Goal: Task Accomplishment & Management: Contribute content

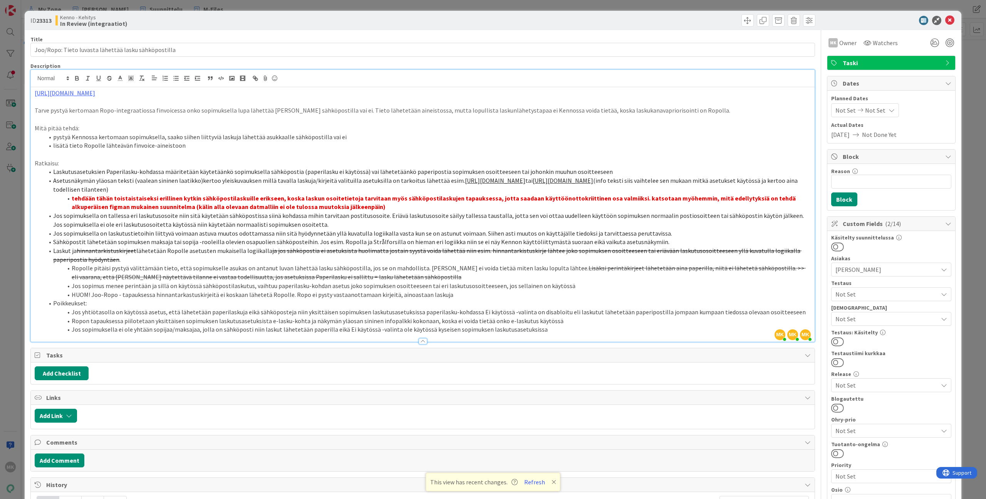
scroll to position [228, 0]
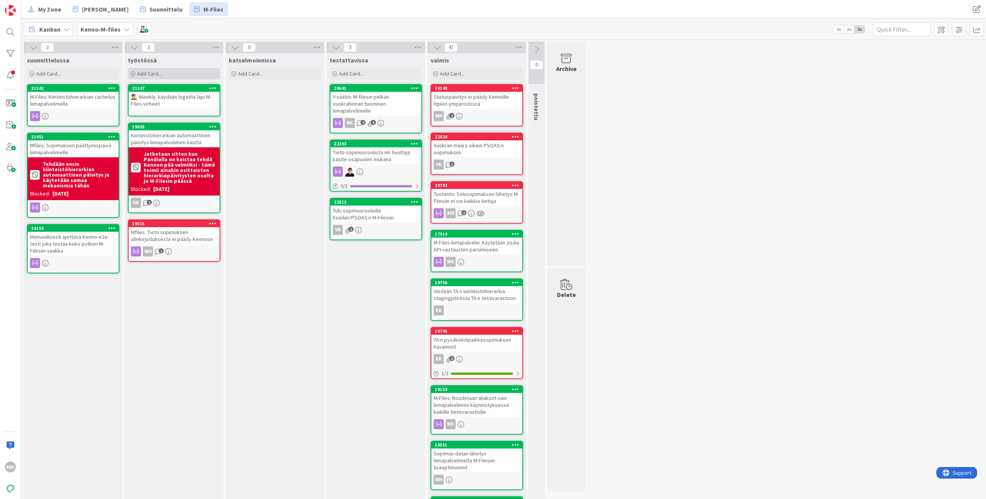
click at [182, 70] on div "Add Card..." at bounding box center [174, 74] width 92 height 12
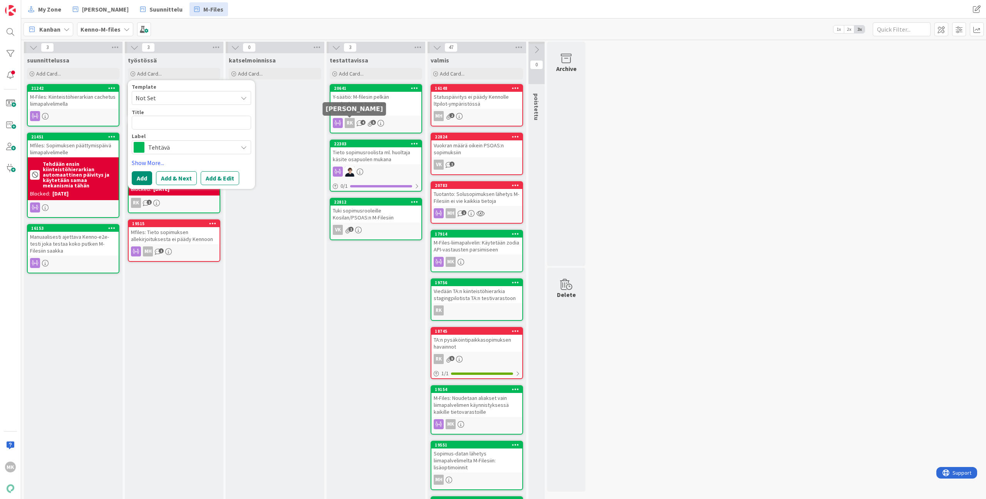
type textarea "x"
type textarea "W"
type textarea "x"
type textarea "We"
type textarea "x"
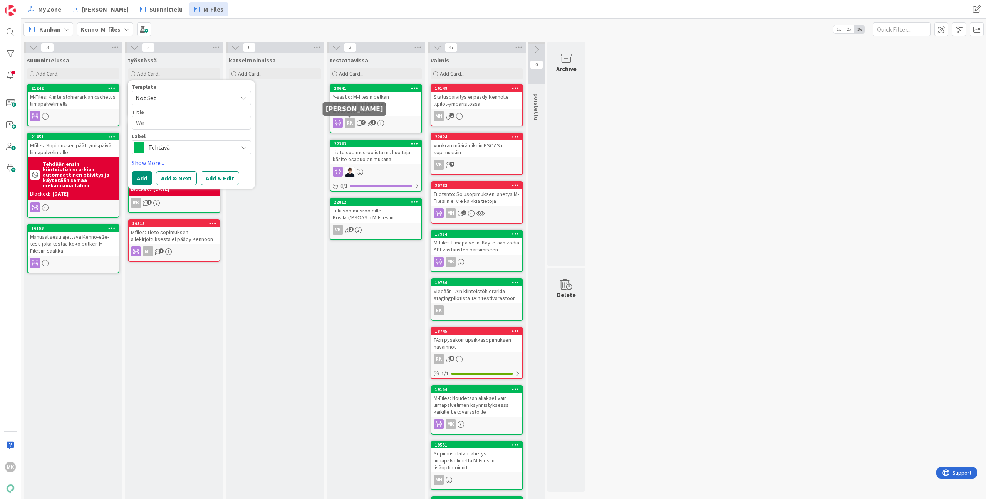
type textarea "Wee"
type textarea "x"
type textarea "Week"
type textarea "x"
type textarea "Weekl"
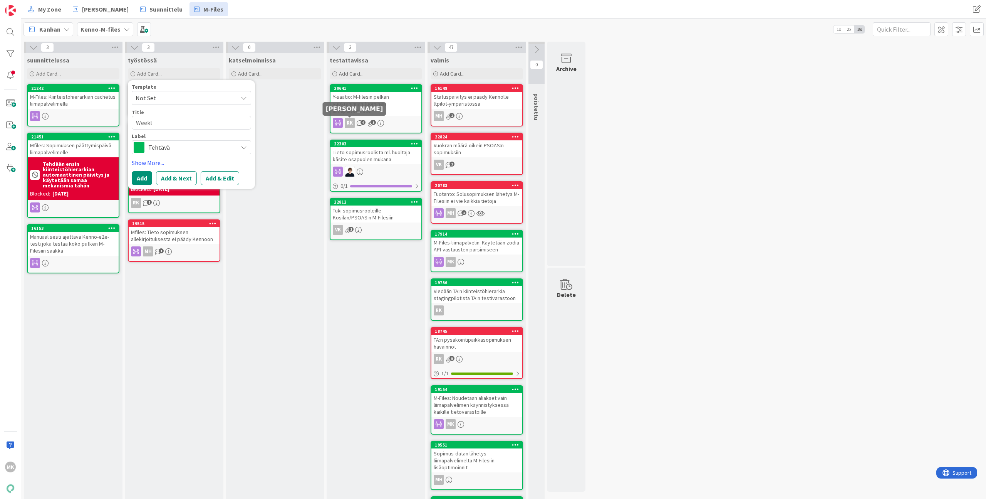
type textarea "x"
type textarea "Weekly"
type textarea "x"
type textarea "Weekly:"
type textarea "x"
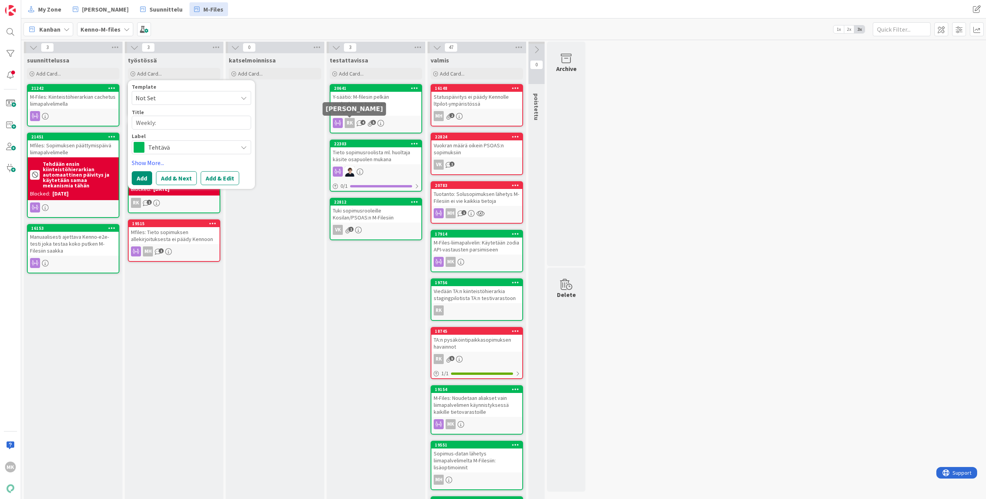
type textarea "Weekly:"
type textarea "x"
type textarea "Weekly: O"
type textarea "x"
type textarea "Weekly: On"
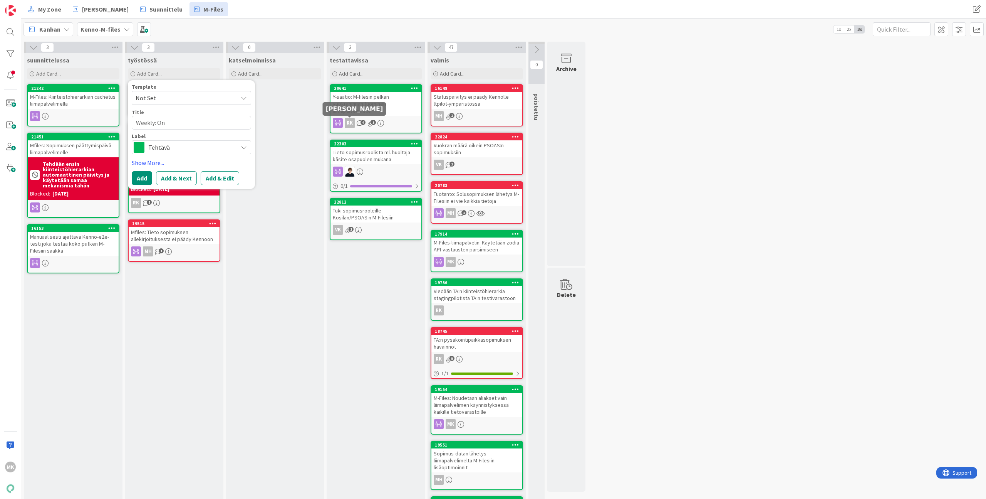
type textarea "x"
type textarea "Weekly: Onk"
type textarea "x"
type textarea "Weekly: Onko"
type textarea "x"
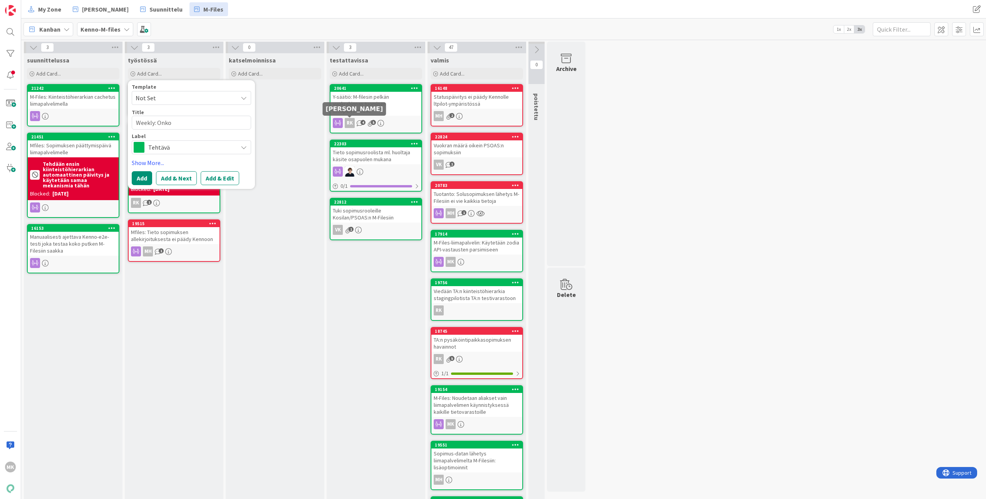
type textarea "Weekly: Onko"
type textarea "x"
type textarea "Weekly: Onko t"
type textarea "x"
type textarea "Weekly: Onko tu"
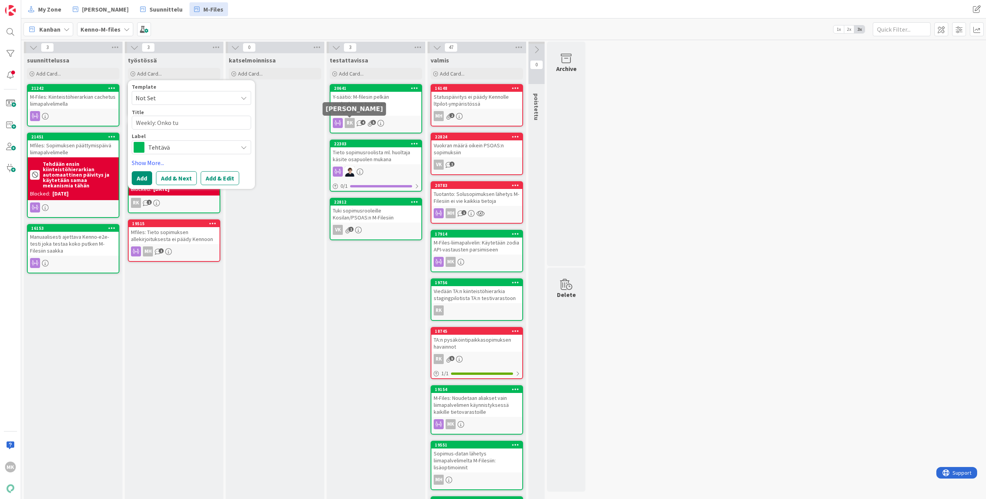
type textarea "x"
type textarea "Weekly: Onko tuo"
type textarea "x"
type textarea "Weekly: Onko tuot"
type textarea "x"
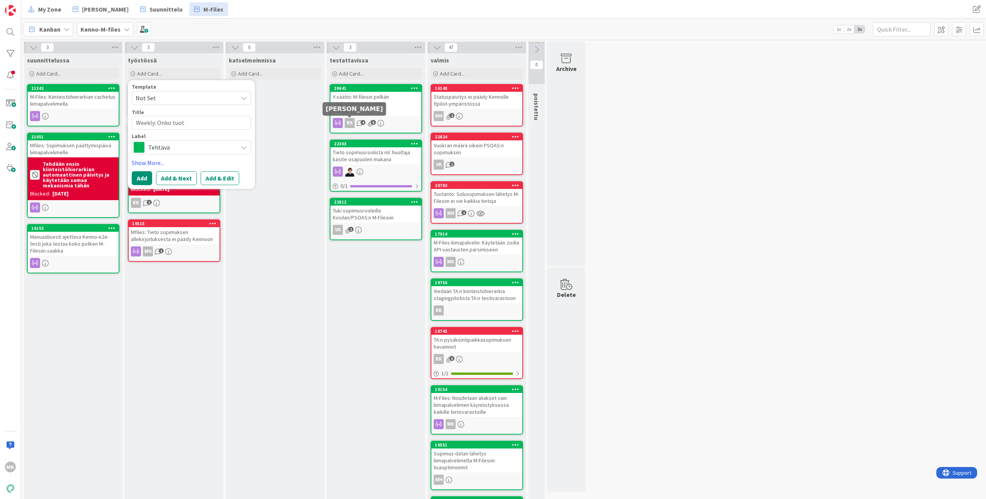
type textarea "Weekly: Onko tuota"
type textarea "x"
type textarea "Weekly: Onko tuotan"
type textarea "x"
type textarea "Weekly: Onko tuotann"
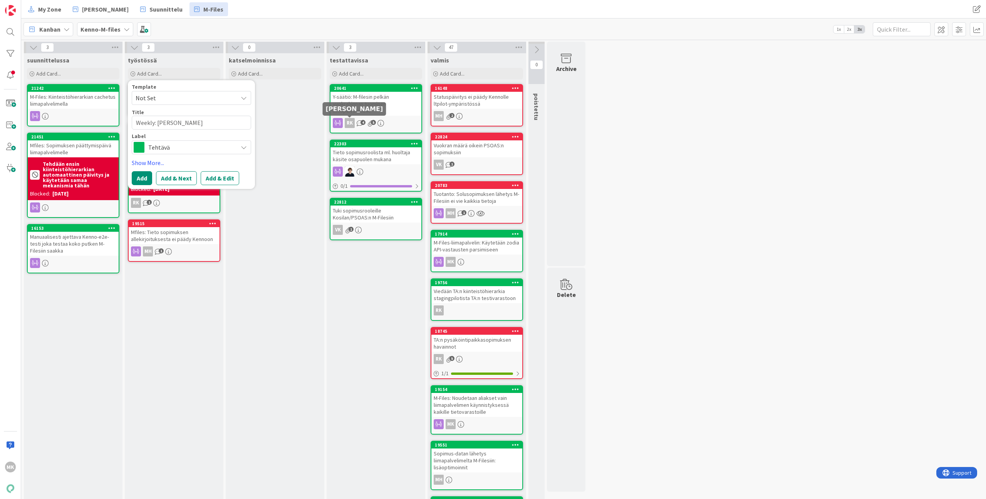
type textarea "x"
type textarea "Weekly: Onko tuotanno"
type textarea "x"
type textarea "Weekly: Onko tuotannoi"
type textarea "x"
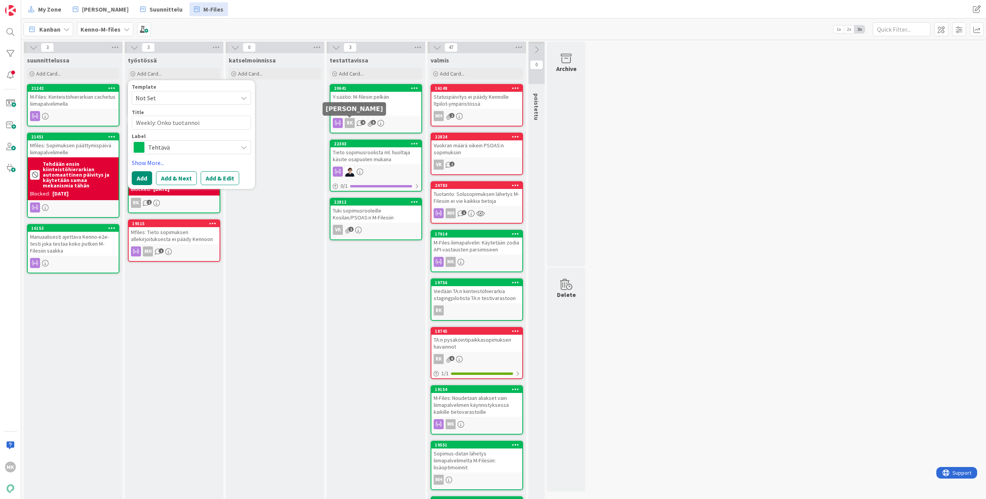
type textarea "Weekly: Onko tuotannoin"
type textarea "x"
type textarea "Weekly: Onko tuotannoint"
type textarea "x"
type textarea "Weekly: Onko tuotannointi"
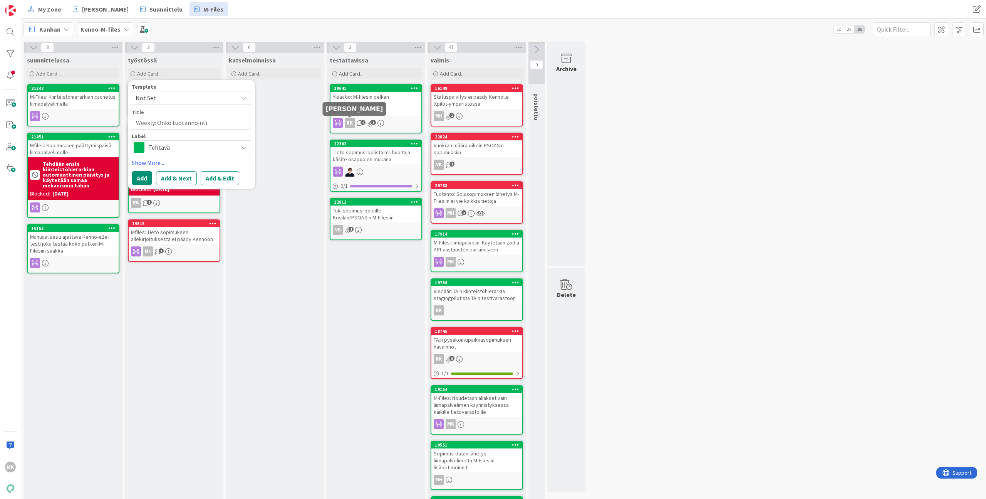
type textarea "x"
type textarea "Weekly: Onko tuotannointia"
type textarea "x"
type textarea "Weekly: Onko tuotannointia"
type textarea "x"
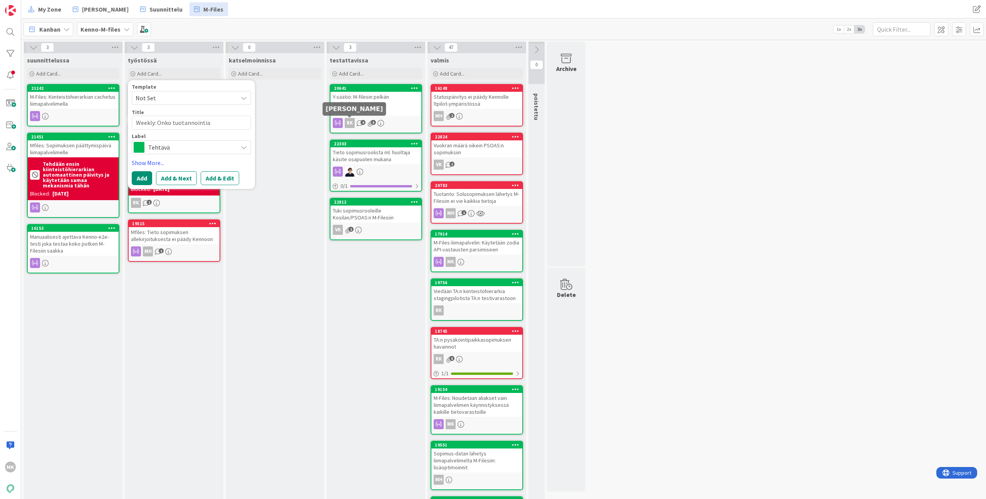
type textarea "Weekly: Onko tuotannointia t"
type textarea "x"
type textarea "Weekly: Onko tuotannointia tu"
type textarea "x"
type textarea "Weekly: Onko tuotannointia tul"
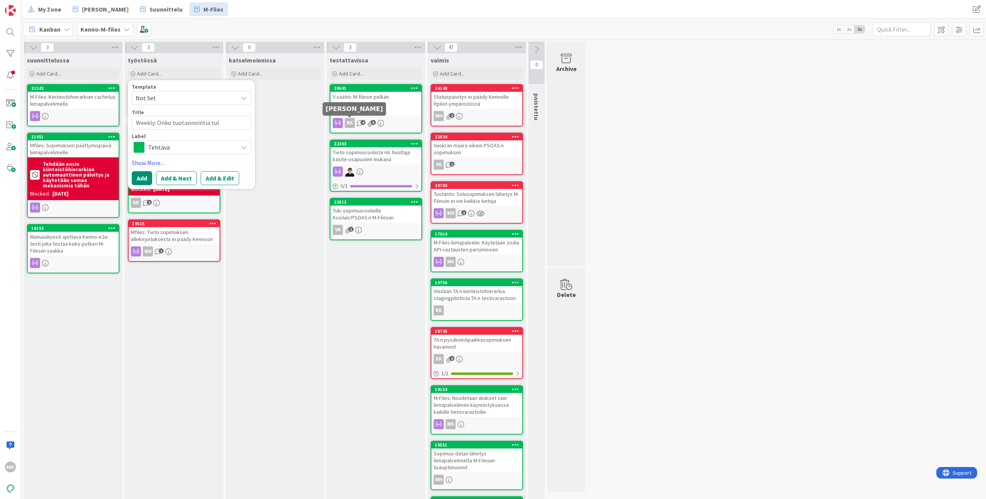
type textarea "x"
type textarea "Weekly: Onko tuotannointia tulo"
type textarea "x"
type textarea "Weekly: Onko tuotannointia tulos"
type textarea "x"
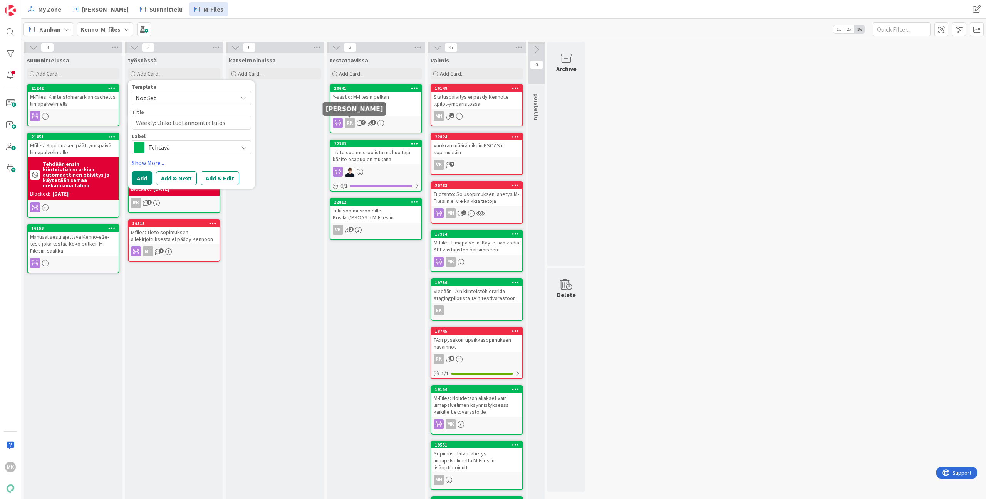
type textarea "Weekly: Onko tuotannointia tuloss"
type textarea "x"
type textarea "Weekly: Onko tuotannointia tulossa"
type textarea "x"
type textarea "Weekly: Onko tuotannointia tulossa?"
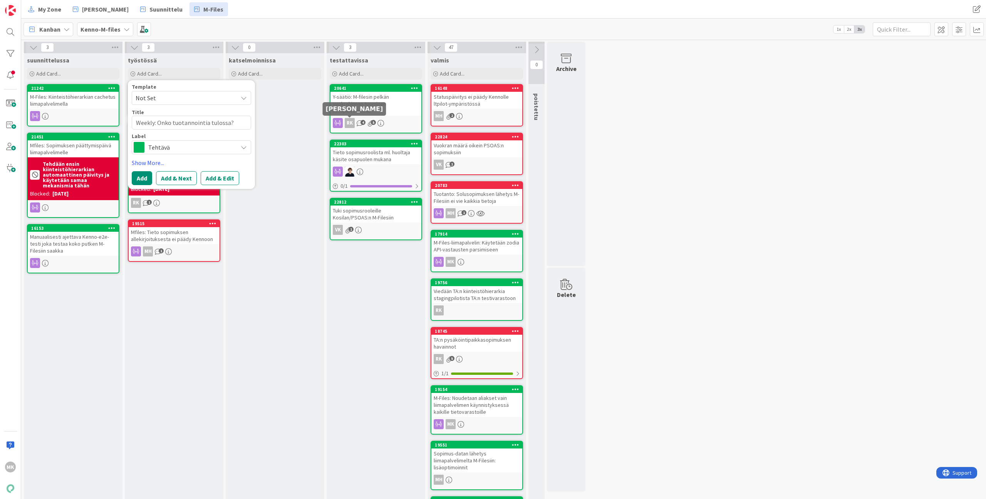
type textarea "x"
type textarea "Weekly: Onko tuotannointia tulossa?"
type textarea "x"
type textarea "Weekly: Onko tuotannointia tulossa? T"
type textarea "x"
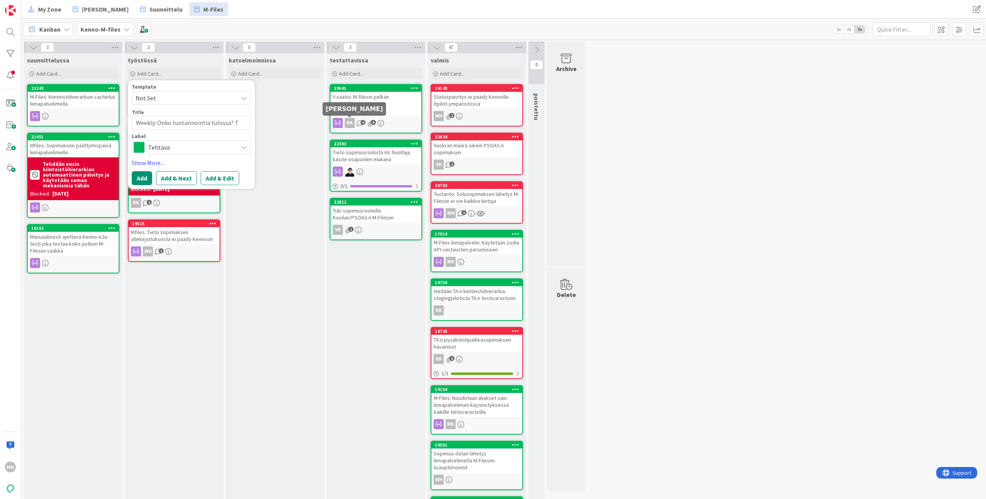
type textarea "Weekly: Onko tuotannointia tulossa? Tä"
type textarea "x"
type textarea "Weekly: Onko tuotannointia tulossa? Täy"
type textarea "x"
type textarea "Weekly: Onko tuotannointia tulossa? Tä"
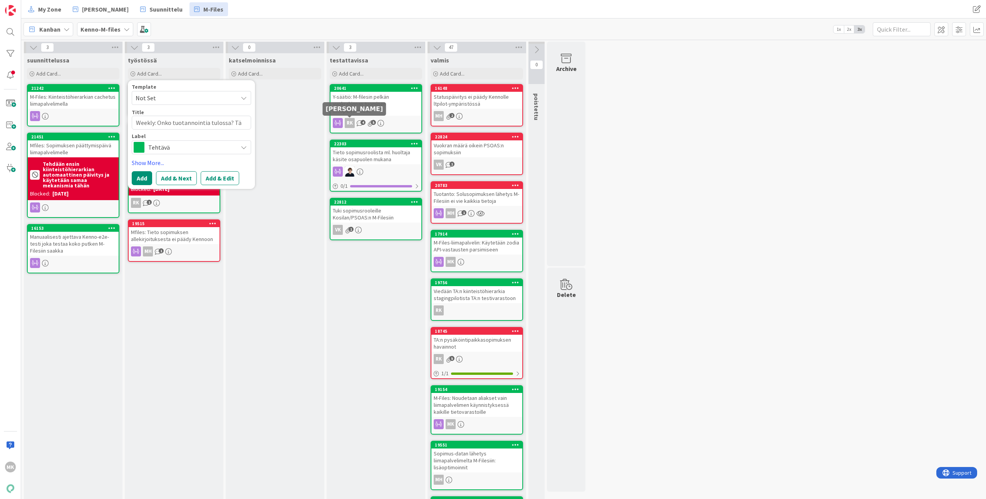
type textarea "x"
type textarea "Weekly: Onko tuotannointia tulossa? T"
type textarea "x"
type textarea "Weekly: Onko tuotannointia tulossa?"
type textarea "x"
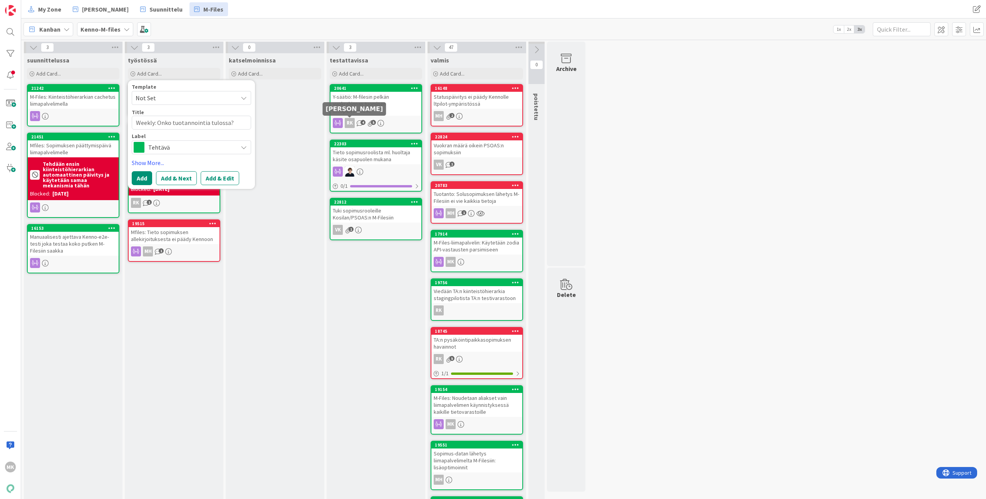
type textarea "Weekly: Onko tuotannointia tulossa? O"
type textarea "x"
type textarea "Weekly: Onko tuotannointia tulossa? Ol"
type textarea "x"
type textarea "Weekly: Onko tuotannointia tulossa? Oll"
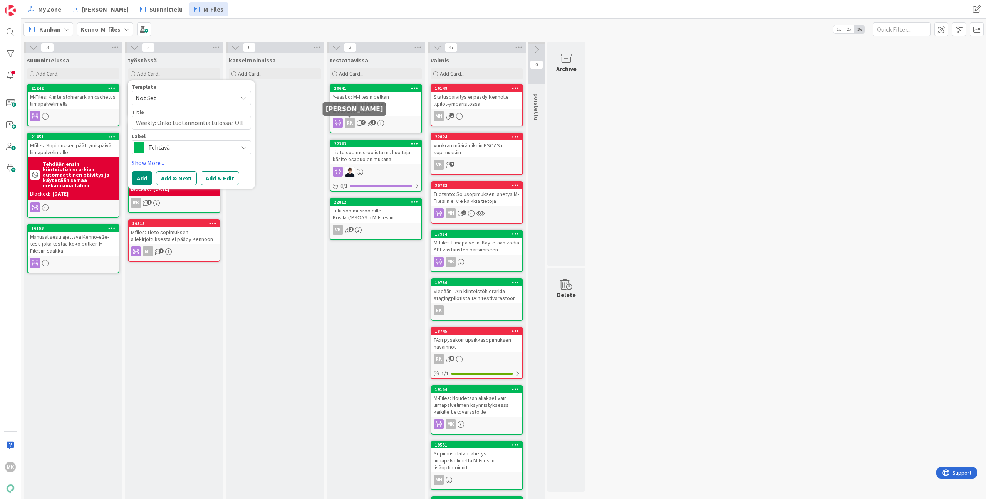
type textarea "x"
type textarea "Weekly: Onko tuotannointia tulossa? Olla"
type textarea "x"
type textarea "Weekly: Onko tuotannointia tulossa? Ollaa"
type textarea "x"
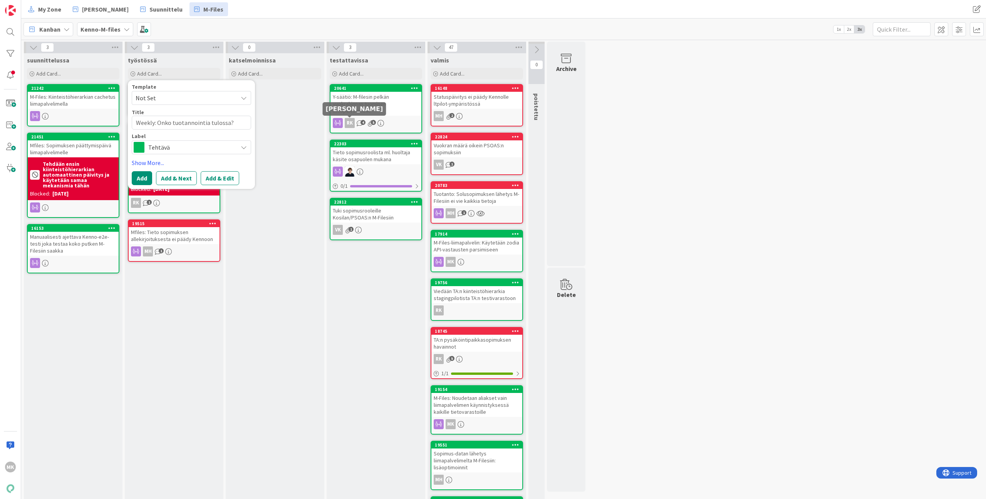
type textarea "Weekly: Onko tuotannointia tulossa? Ollaan"
type textarea "x"
type textarea "Weekly: Onko tuotannointia tulossa? Ollaank"
type textarea "x"
type textarea "Weekly: Onko tuotannointia tulossa? Ollaanko"
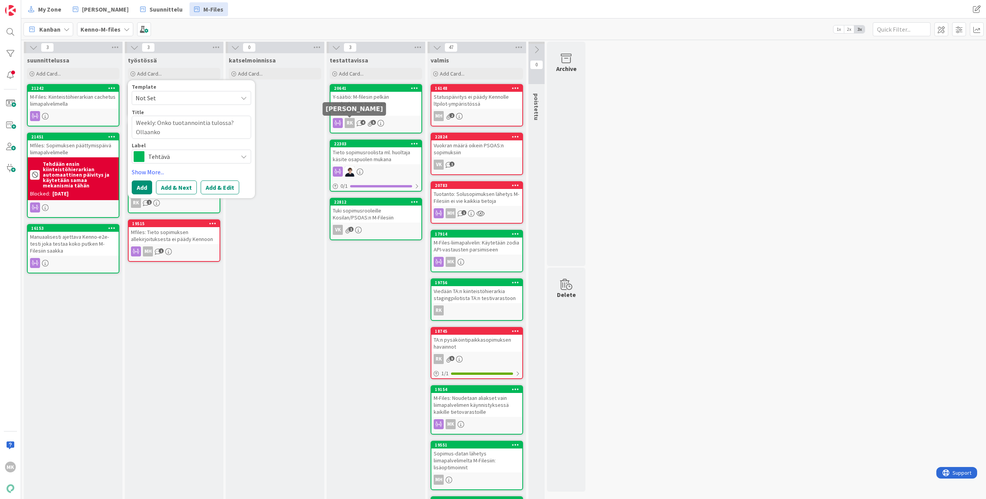
type textarea "x"
type textarea "Weekly: Onko tuotannointia tulossa? Ollaanko"
type textarea "x"
type textarea "Weekly: Onko tuotannointia tulossa? Ollaanko m"
type textarea "x"
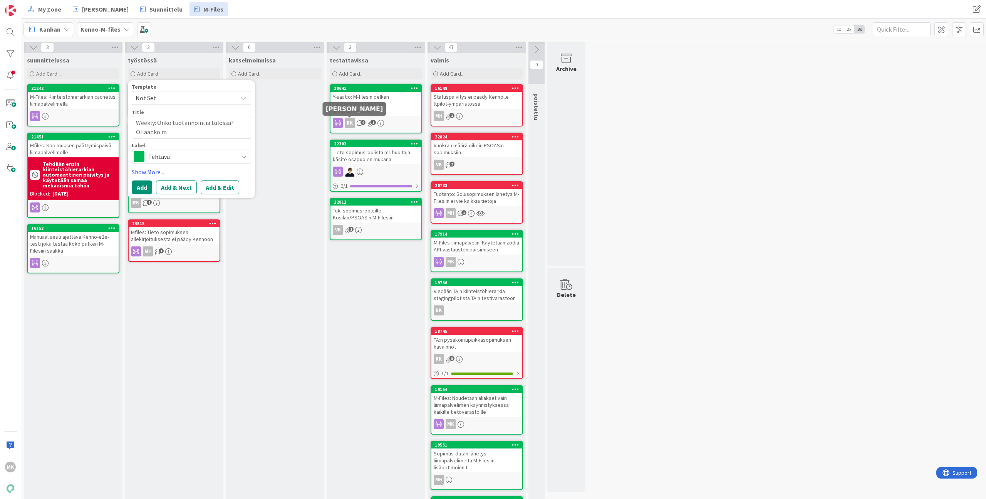
type textarea "Weekly: Onko tuotannointia tulossa? Ollaanko me"
type textarea "x"
type textarea "Weekly: Onko tuotannointia tulossa? Ollaanko me"
type textarea "x"
type textarea "Weekly: Onko tuotannointia tulossa? Ollaanko me v"
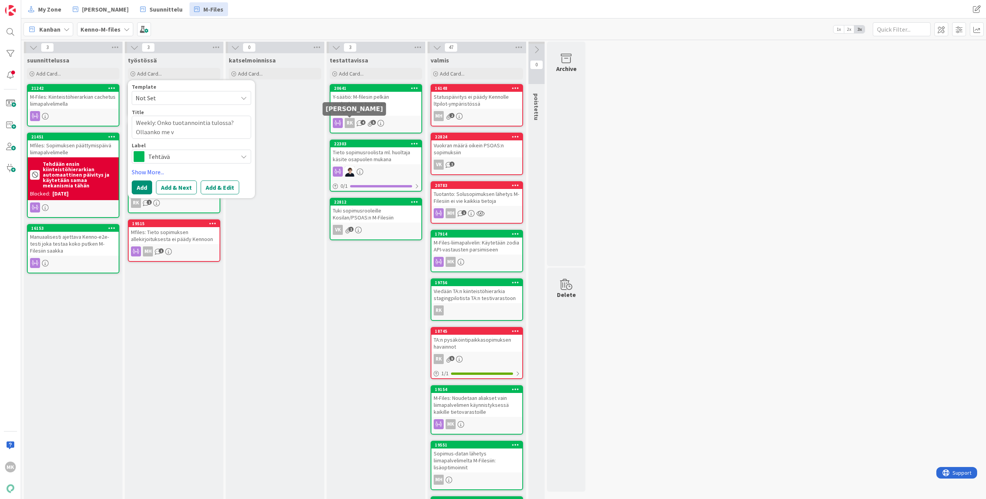
type textarea "x"
type textarea "Weekly: Onko tuotannointia tulossa? Ollaanko me va"
type textarea "x"
type textarea "Weekly: Onko tuotannointia tulossa? Ollaanko me val"
type textarea "x"
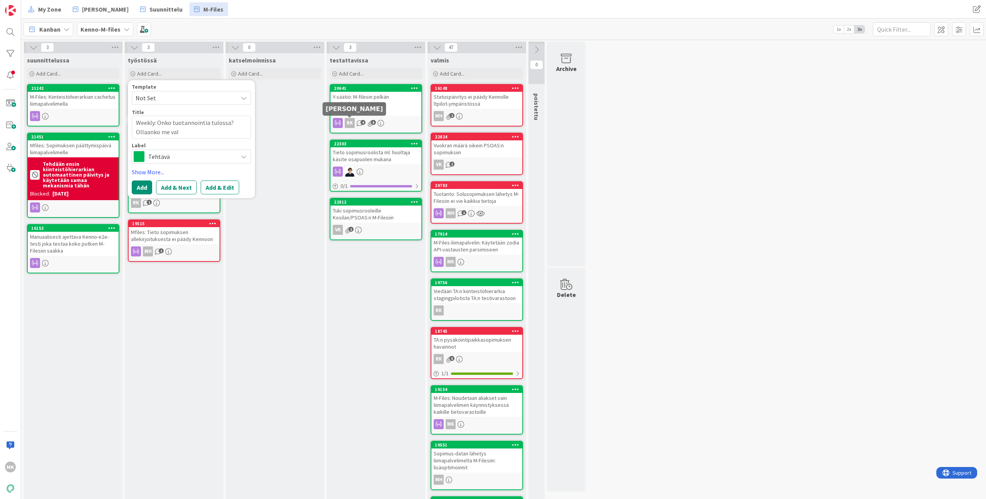
type textarea "Weekly: Onko tuotannointia tulossa? Ollaanko me valm"
type textarea "x"
type textarea "Weekly: Onko tuotannointia tulossa? Ollaanko me valmi"
type textarea "x"
type textarea "Weekly: Onko tuotannointia tulossa? Ollaanko me valmii"
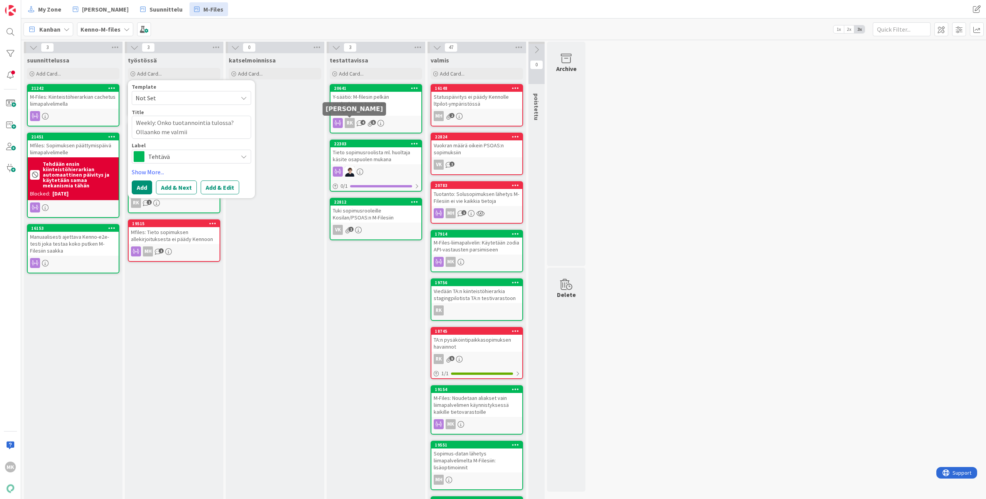
type textarea "x"
type textarea "Weekly: Onko tuotannointia tulossa? Ollaanko me valmiit"
type textarea "x"
type textarea "Weekly: Onko tuotannointia tulossa? Ollaanko me valmiita"
type textarea "x"
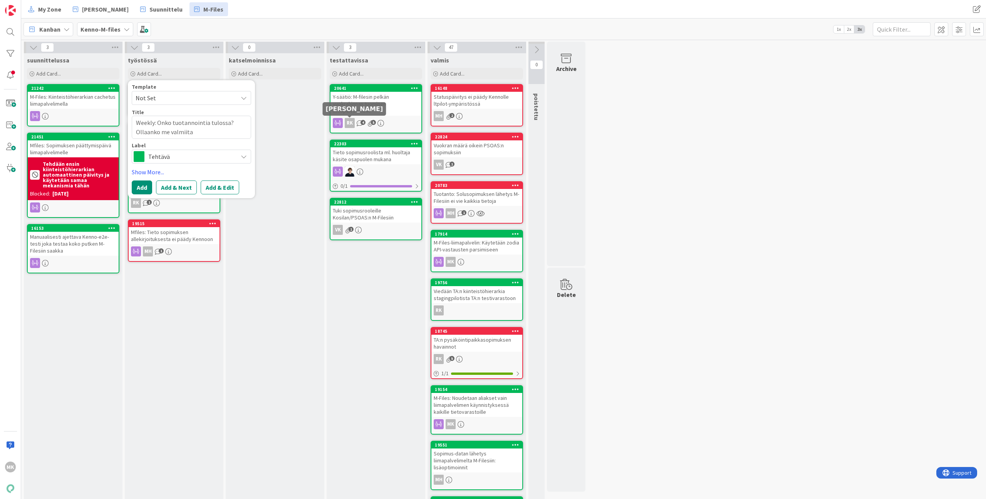
type textarea "Weekly: Onko tuotannointia tulossa? Ollaanko me valmiita"
type textarea "x"
type textarea "Weekly: Onko tuotannointia tulossa? Ollaanko me valmiita s"
type textarea "x"
type textarea "Weekly: Onko tuotannointia tulossa? Ollaanko me valmiita si"
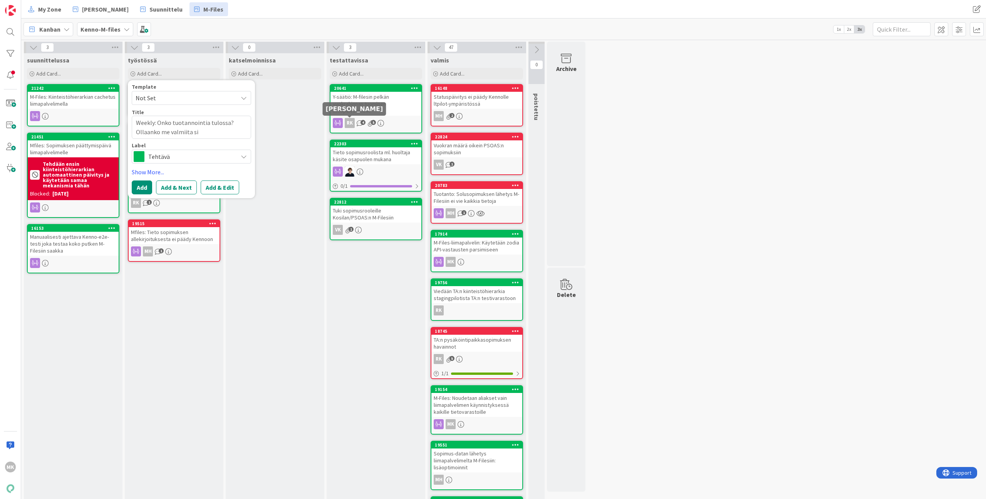
type textarea "x"
type textarea "Weekly: Onko tuotannointia tulossa? Ollaanko me valmiita sii"
type textarea "x"
type textarea "Weekly: Onko tuotannointia tulossa? Ollaanko me valmiita siih"
type textarea "x"
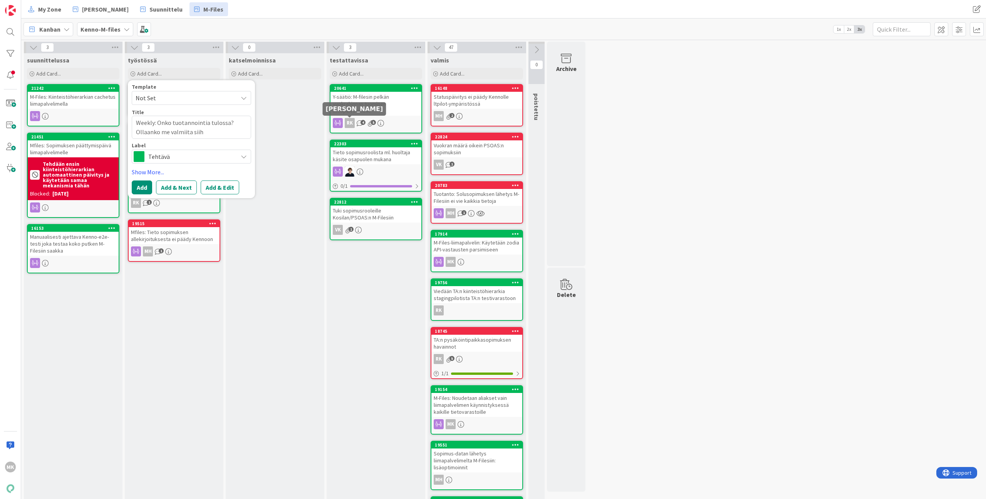
type textarea "Weekly: Onko tuotannointia tulossa? Ollaanko me valmiita siihe"
type textarea "x"
type textarea "Weekly: Onko tuotannointia tulossa? Ollaanko me valmiita siihen"
type textarea "x"
type textarea "Weekly: Onko tuotannointia tulossa? Ollaanko me valmiita siihen?"
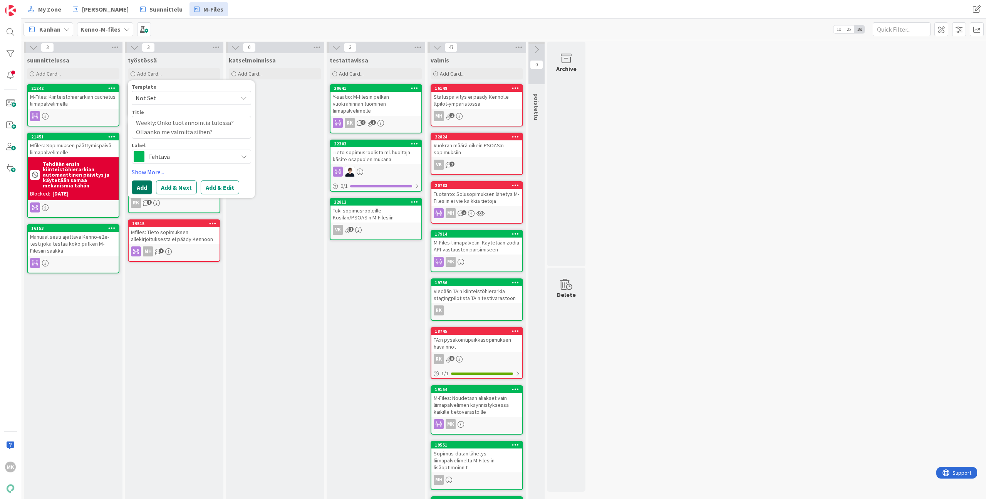
click at [150, 186] on button "Add" at bounding box center [142, 187] width 20 height 14
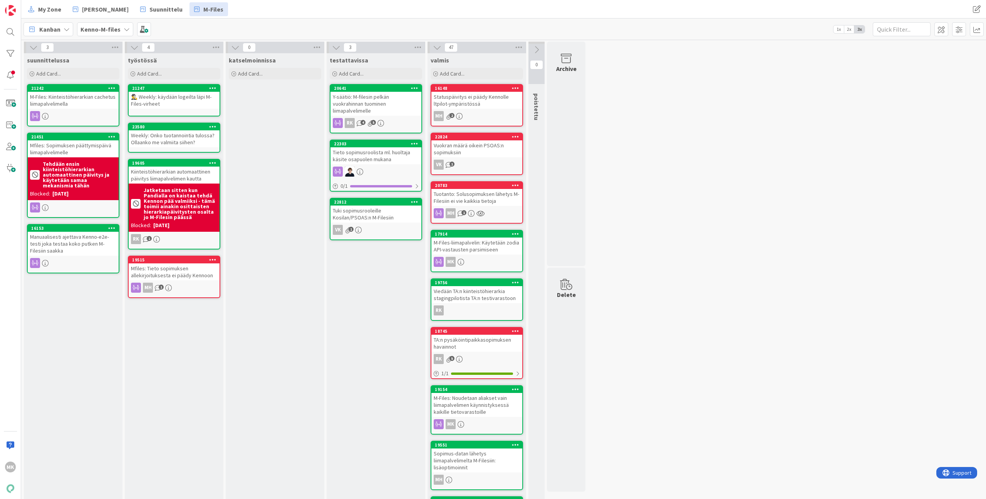
click at [166, 138] on div "Weekly: Onko tuotannointia tulossa? Ollaanko me valmiita siihen?" at bounding box center [174, 138] width 91 height 17
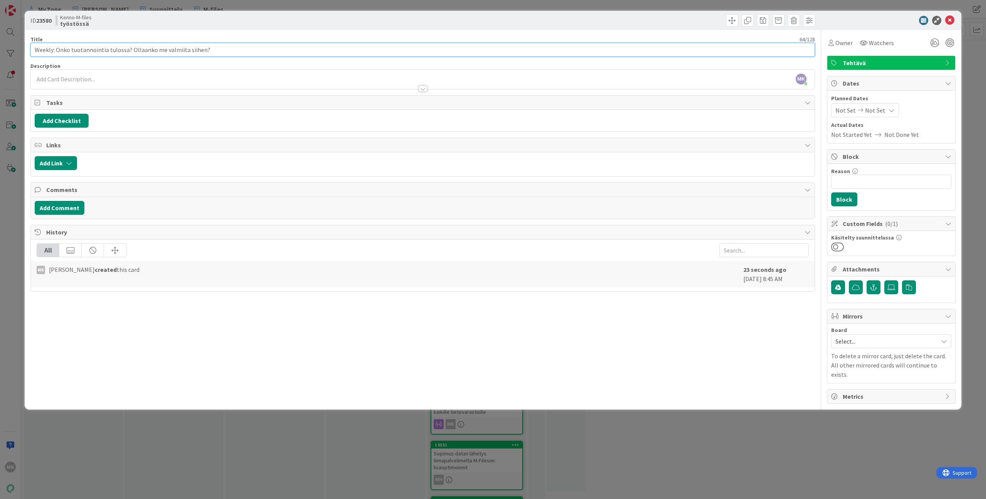
click at [137, 54] on input "Weekly: Onko tuotannointia tulossa? Ollaanko me valmiita siihen?" at bounding box center [422, 50] width 785 height 14
paste input "🚀"
type input "🚀 Weekly: Onko tuotannointia tulossa? Ollaanko me valmiita siihen?"
click at [249, 31] on div "Title 67 / 128 🚀 Weekly: Onko tuotannointia tulossa? Ollaanko me valmiita siihe…" at bounding box center [422, 216] width 785 height 373
click at [162, 50] on input "🚀 Weekly: Onko tuotannointia tulossa? Ollaanko me valmiita siihen?" at bounding box center [422, 50] width 785 height 14
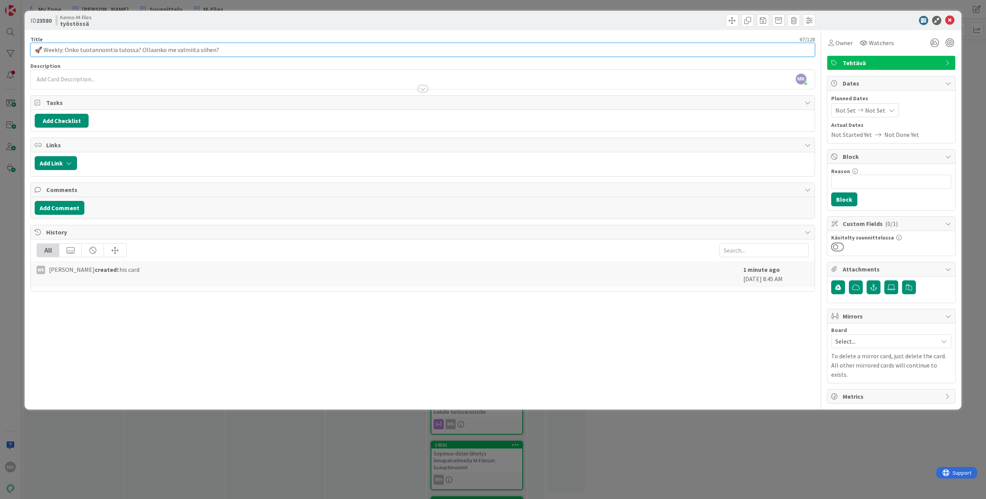
click at [160, 49] on input "🚀 Weekly: Onko tuotannointia tulossa? Ollaanko me valmiita siihen?" at bounding box center [422, 50] width 785 height 14
click at [172, 29] on div "ID 23580 Kenno-M-files työstössä" at bounding box center [493, 20] width 937 height 19
click at [180, 8] on div "ID 23580 Kenno-M-files työstössä Title 67 / 128 🚀 Weekly: Onko tuotannointia tu…" at bounding box center [493, 249] width 986 height 499
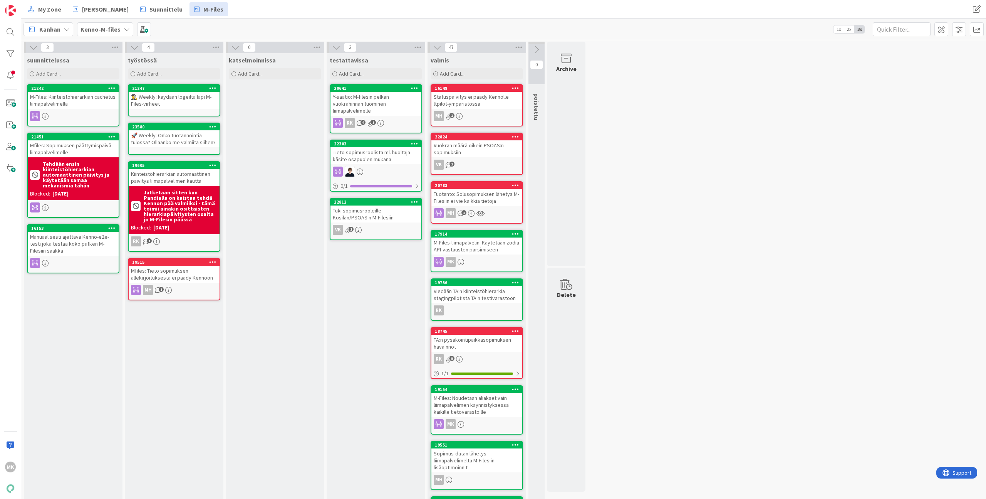
click at [170, 103] on div "🕵️‍♂️ Weekly: käydään logeilta läpi M-Files-virheet" at bounding box center [174, 100] width 91 height 17
click at [186, 138] on div "🚀 Weekly: Onko tuotannointia tulossa? Ollaanko me valmiita siihen?" at bounding box center [174, 138] width 91 height 17
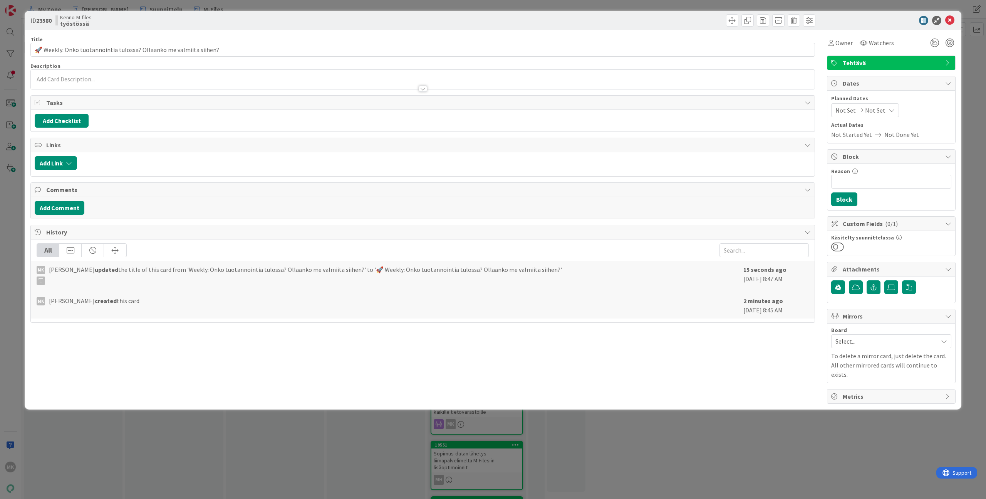
click at [182, 82] on div at bounding box center [423, 85] width 784 height 8
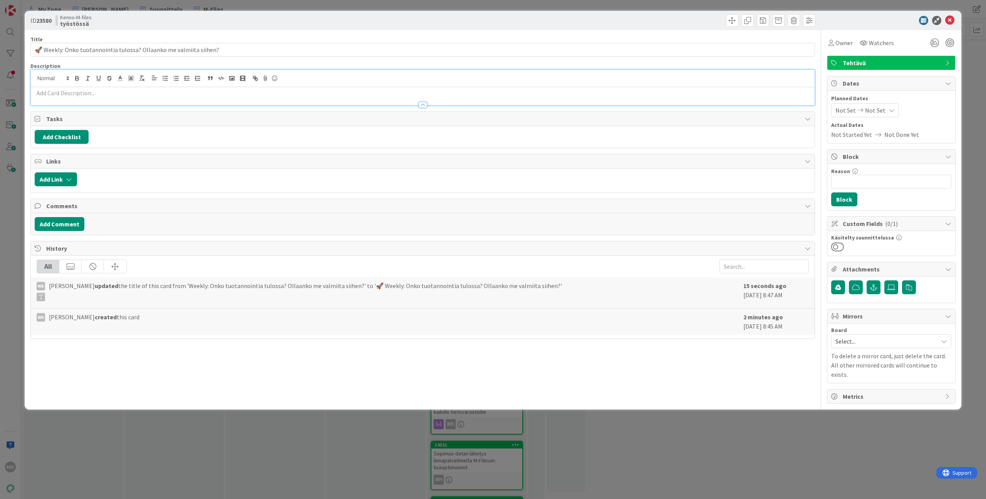
click at [184, 96] on p at bounding box center [423, 93] width 776 height 9
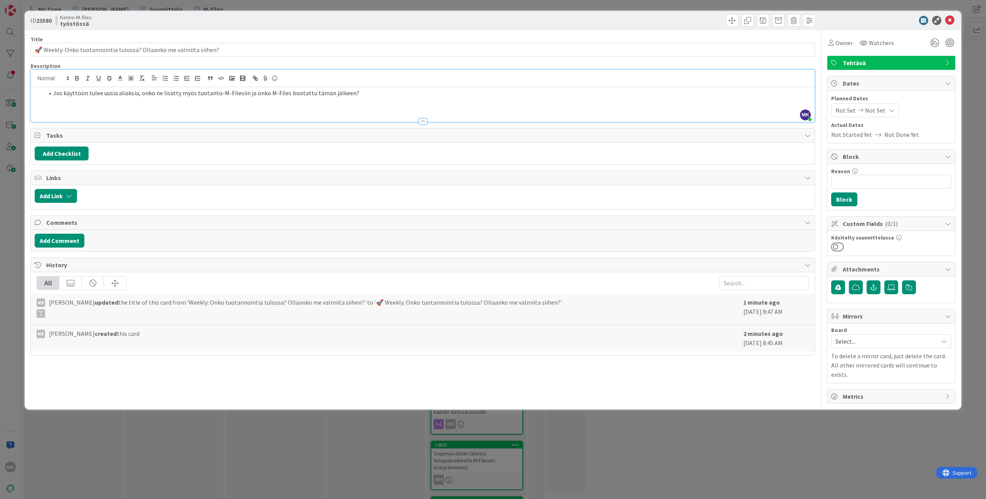
drag, startPoint x: 391, startPoint y: 33, endPoint x: 580, endPoint y: 2, distance: 192.1
click at [391, 33] on div "Title 67 / 128 🚀 Weekly: Onko tuotannointia tulossa? Ollaanko me valmiita siihe…" at bounding box center [422, 216] width 785 height 373
click at [449, 37] on div "Title 67 / 128" at bounding box center [422, 39] width 785 height 7
click at [393, 5] on div "ID 23580 Kenno-M-files työstössä Title 67 / 128 🚀 Weekly: Onko tuotannointia tu…" at bounding box center [493, 249] width 986 height 499
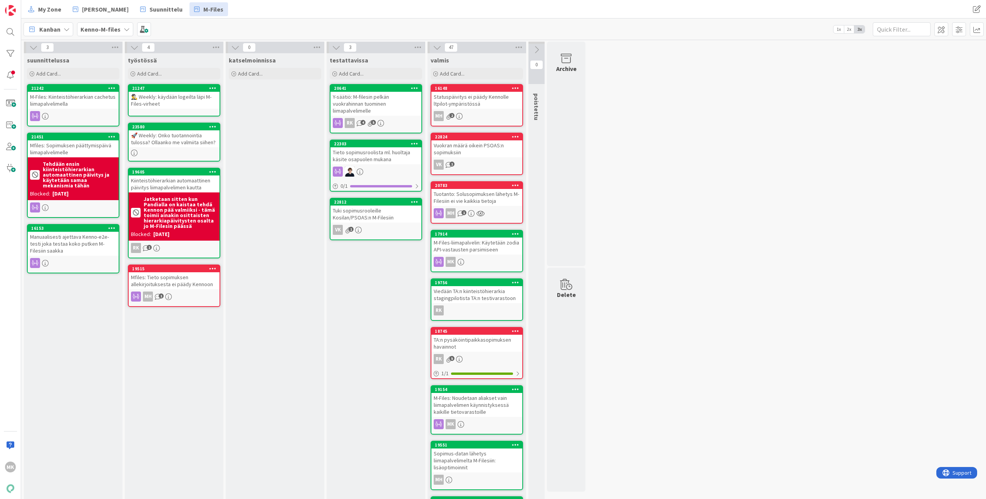
click at [185, 137] on div "🚀 Weekly: Onko tuotannointia tulossa? Ollaanko me valmiita siihen?" at bounding box center [174, 138] width 91 height 17
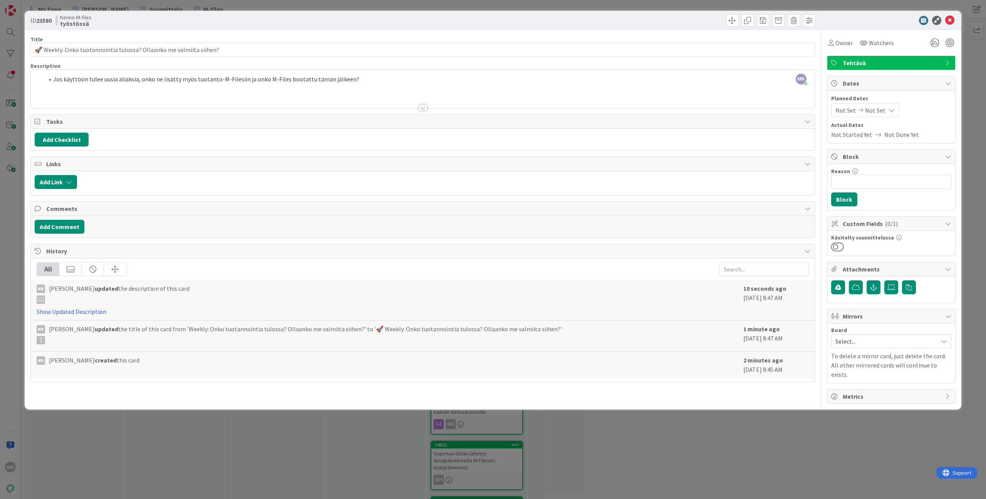
click at [268, 25] on div "Kenno-M-files työstössä" at bounding box center [238, 20] width 366 height 12
click at [380, 18] on div "Kenno-M-files työstössä" at bounding box center [238, 20] width 366 height 12
click at [383, 5] on div "ID 23580 Kenno-M-files työstössä Title 67 / 128 🚀 Weekly: Onko tuotannointia tu…" at bounding box center [493, 249] width 986 height 499
